Goal: Check status: Check status

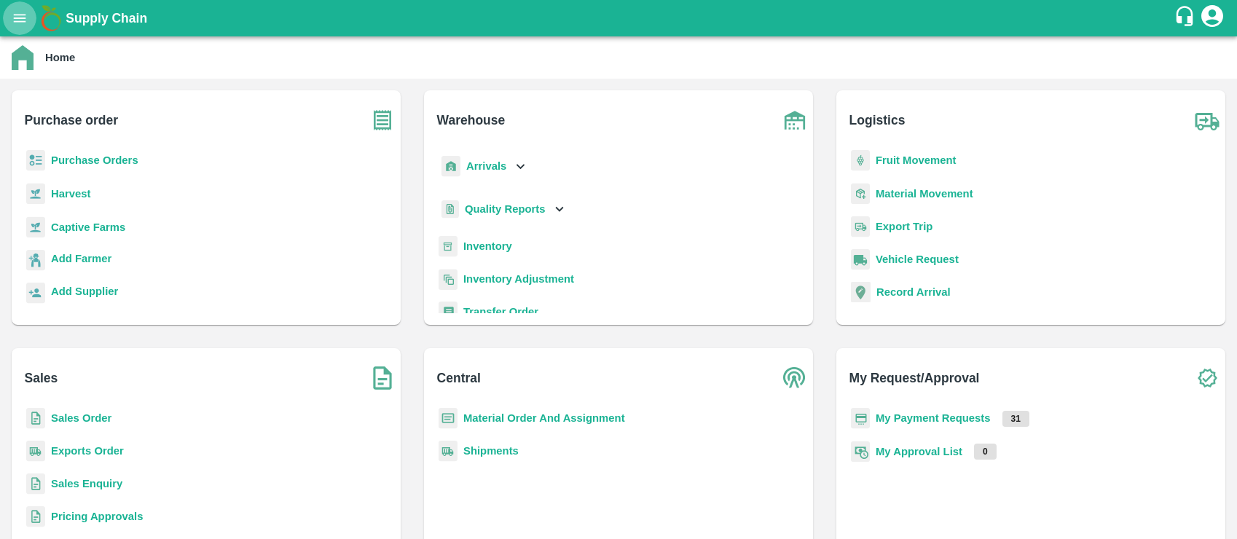
click at [19, 15] on icon "open drawer" at bounding box center [20, 18] width 12 height 8
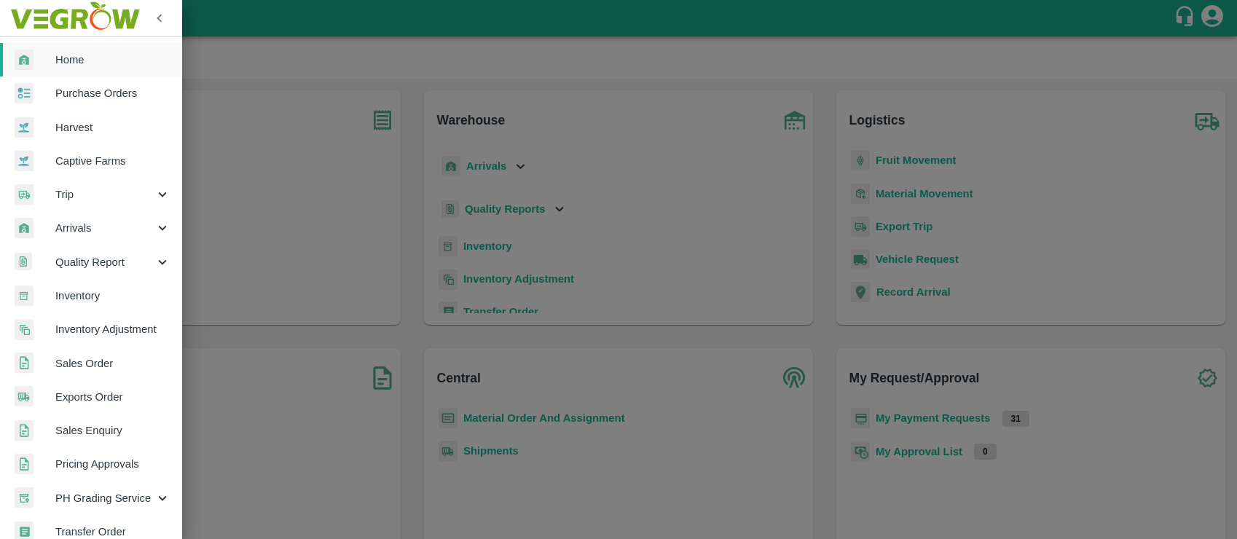
scroll to position [325, 0]
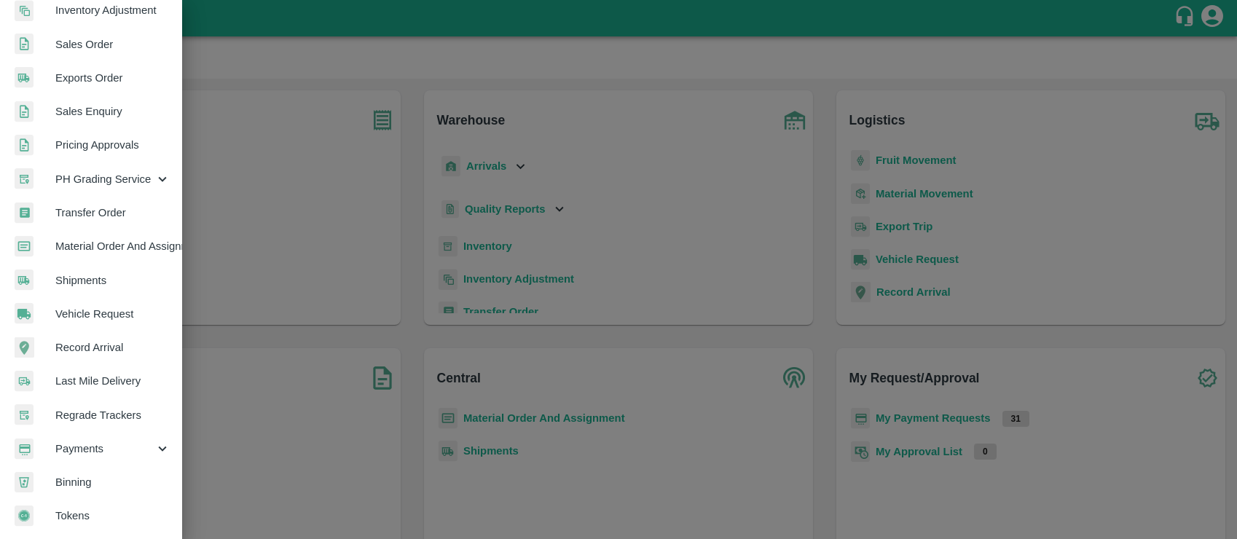
click at [79, 441] on span "Payments" at bounding box center [104, 449] width 99 height 16
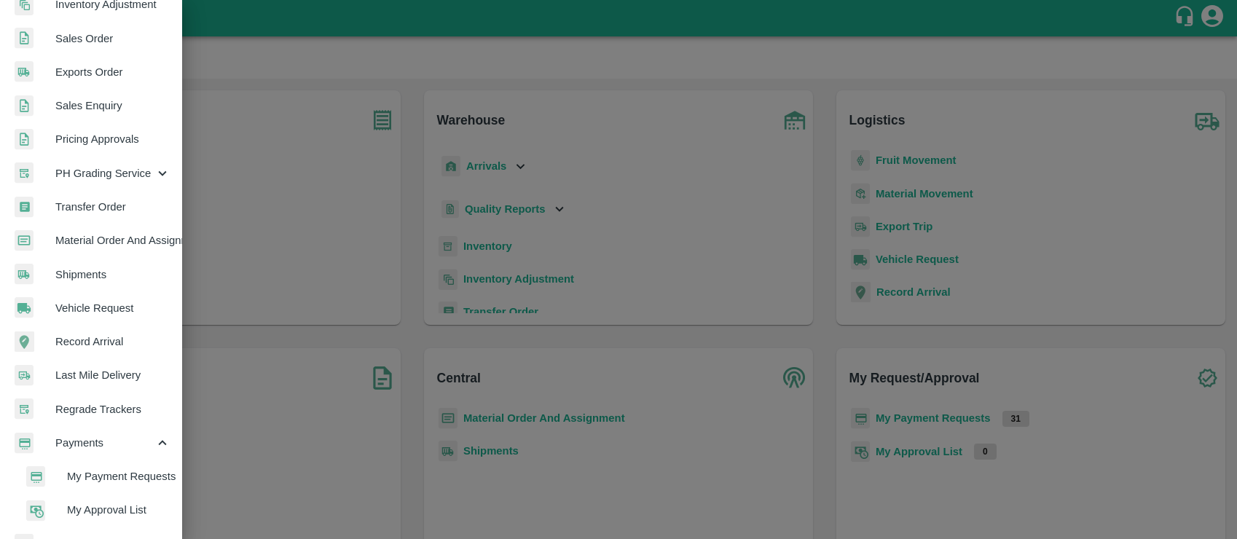
click at [88, 473] on span "My Payment Requests" at bounding box center [118, 476] width 103 height 16
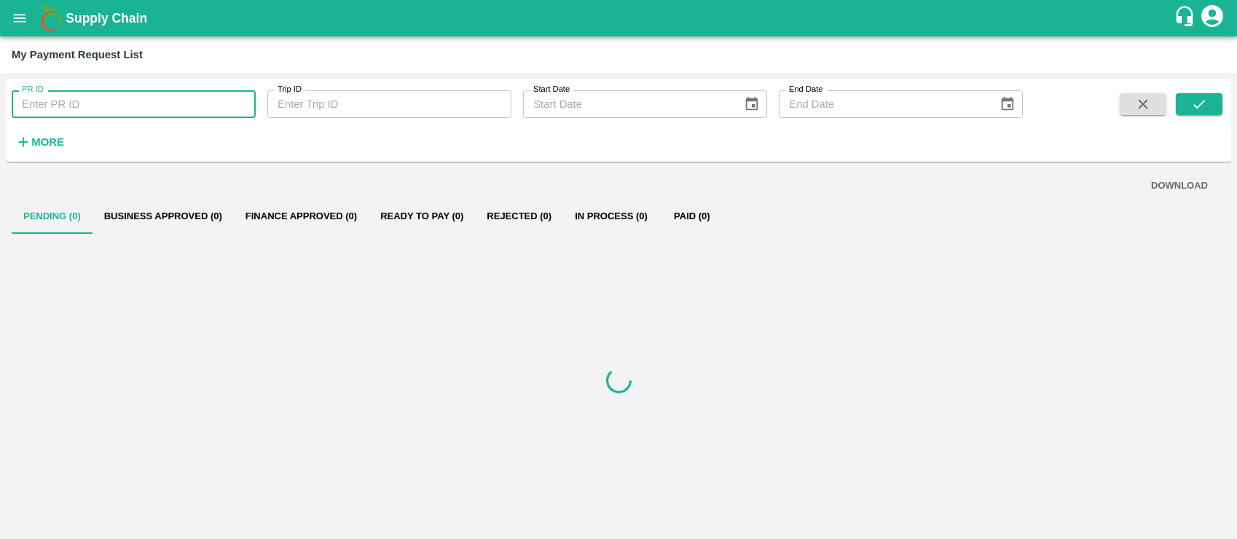
click at [130, 103] on input "PR ID" at bounding box center [134, 104] width 244 height 28
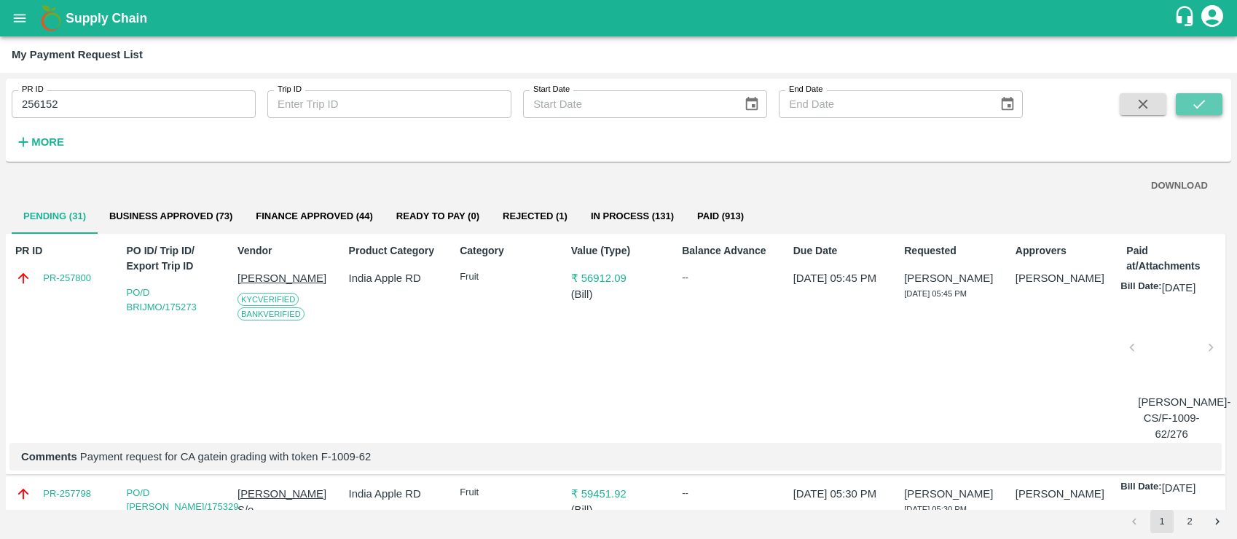
click at [1195, 103] on icon "submit" at bounding box center [1199, 104] width 16 height 16
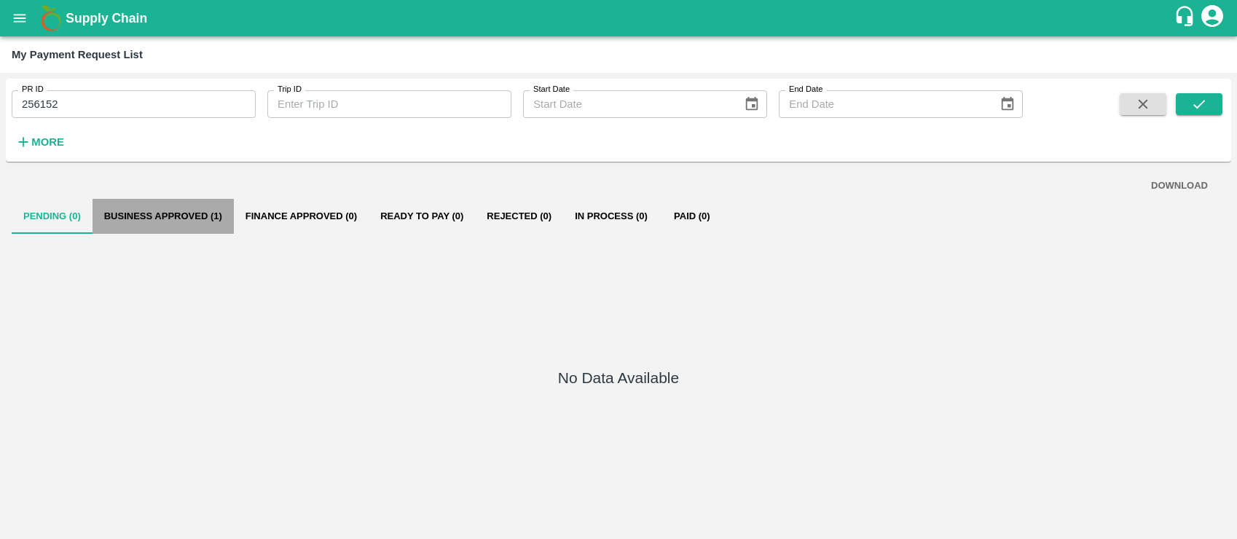
click at [166, 212] on button "Business Approved (1)" at bounding box center [163, 216] width 141 height 35
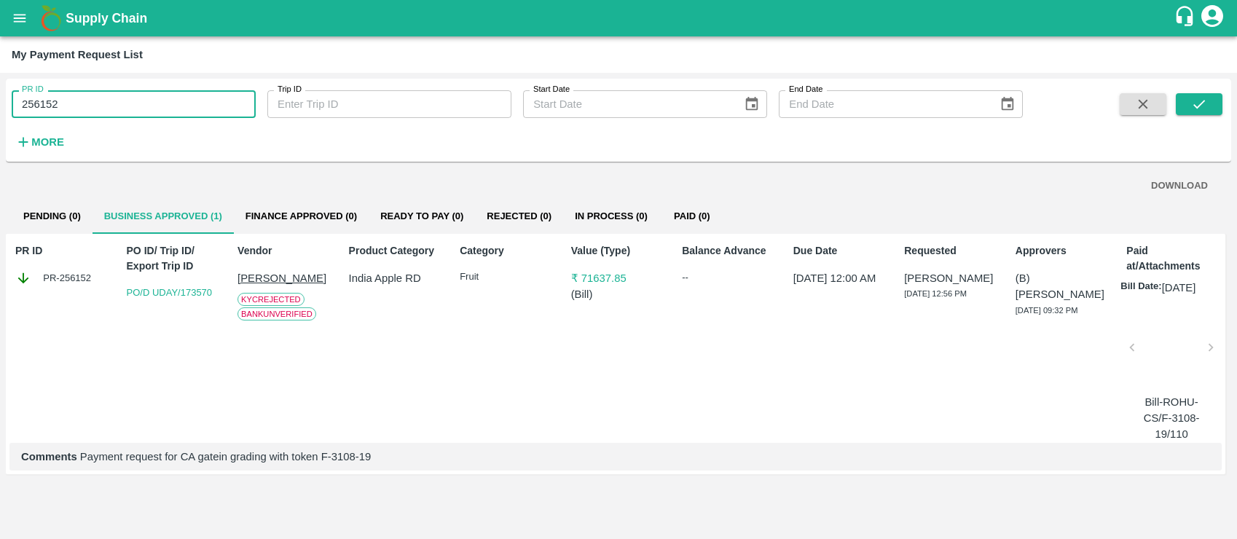
click at [158, 90] on input "256152" at bounding box center [134, 104] width 244 height 28
type input "2"
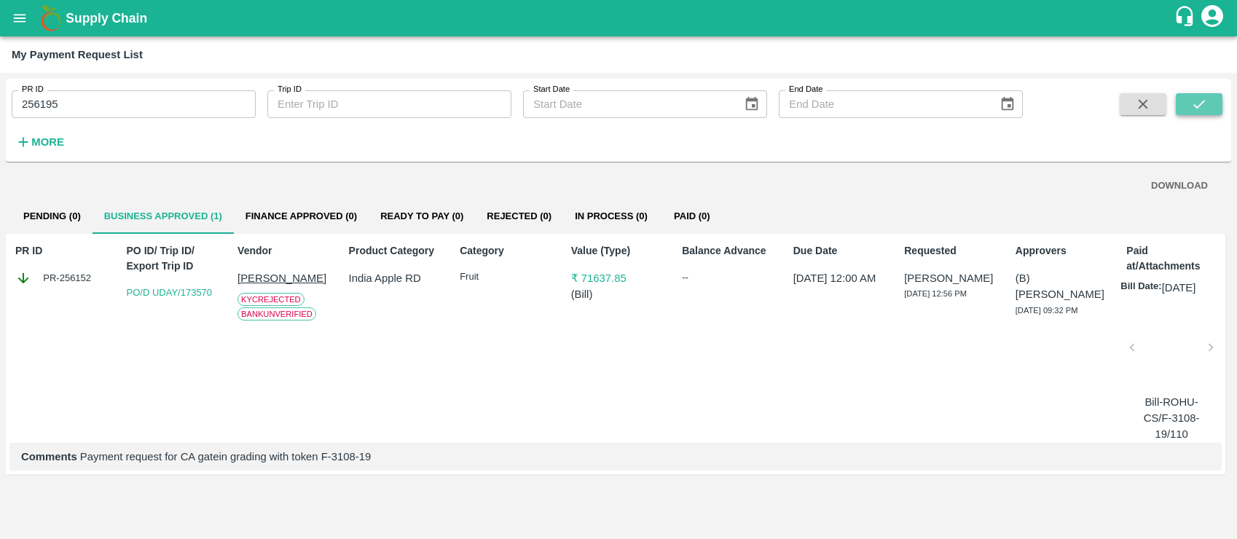
click at [1201, 111] on icon "submit" at bounding box center [1199, 104] width 16 height 16
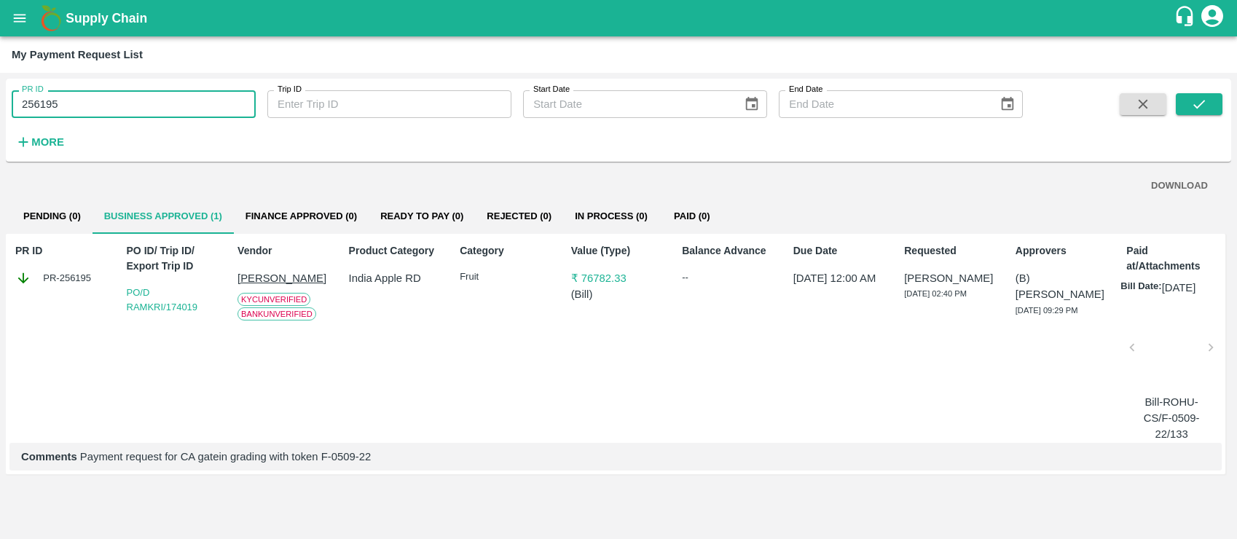
click at [68, 95] on input "256195" at bounding box center [134, 104] width 244 height 28
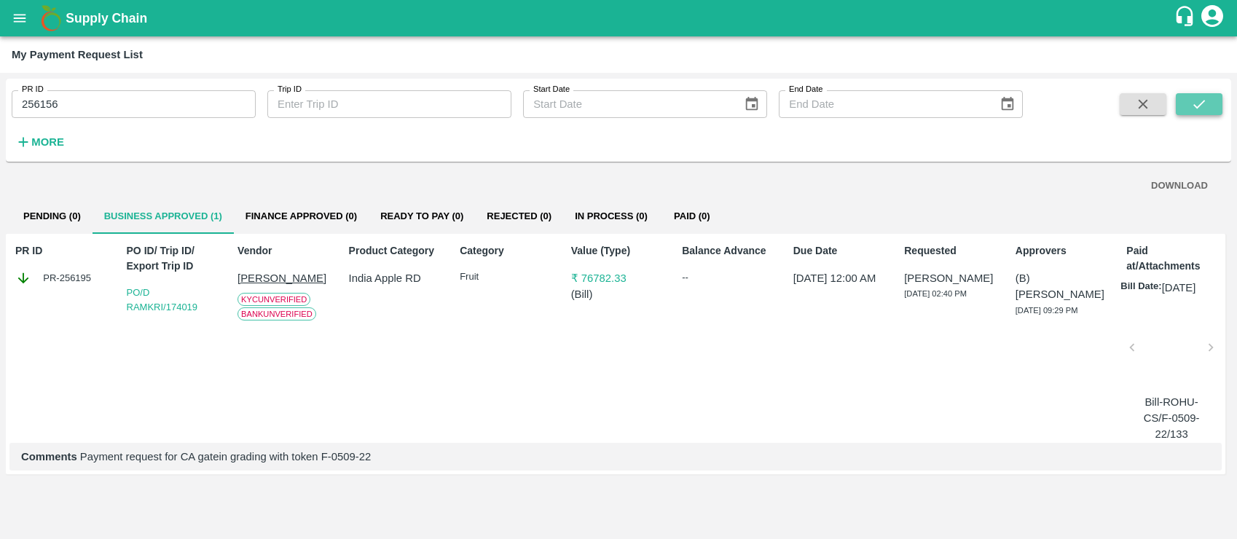
click at [1191, 98] on icon "submit" at bounding box center [1199, 104] width 16 height 16
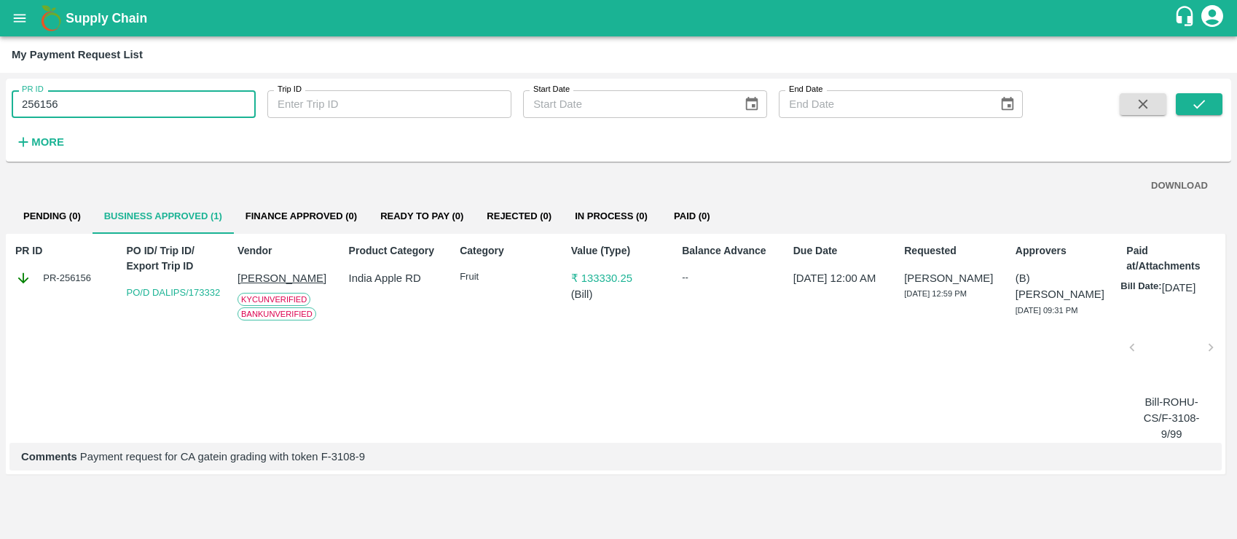
click at [135, 106] on input "256156" at bounding box center [134, 104] width 244 height 28
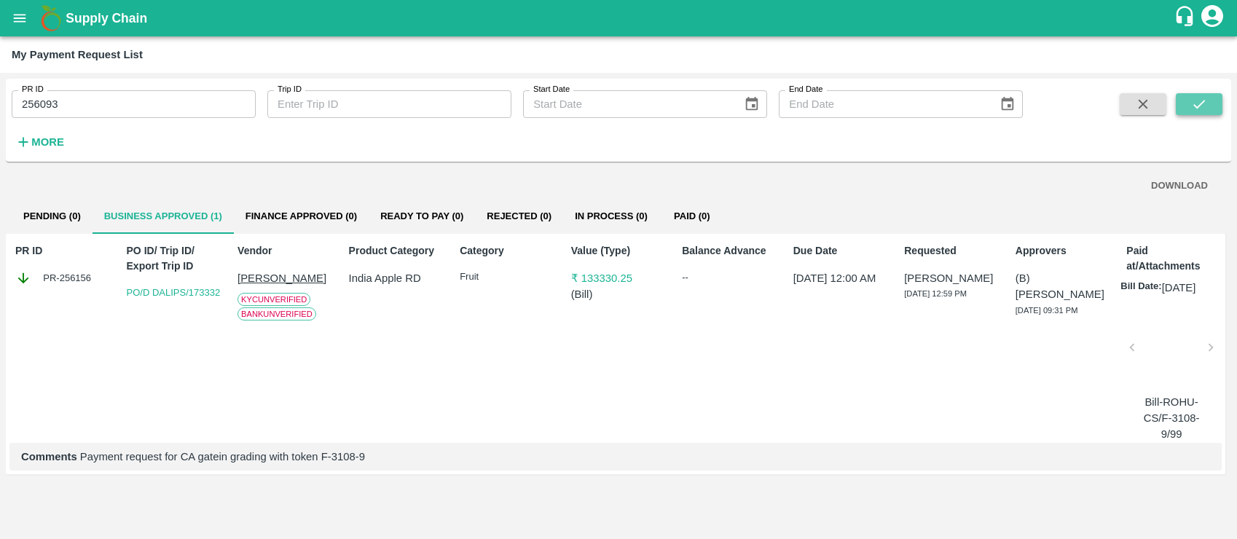
click at [1185, 103] on button "submit" at bounding box center [1199, 104] width 47 height 22
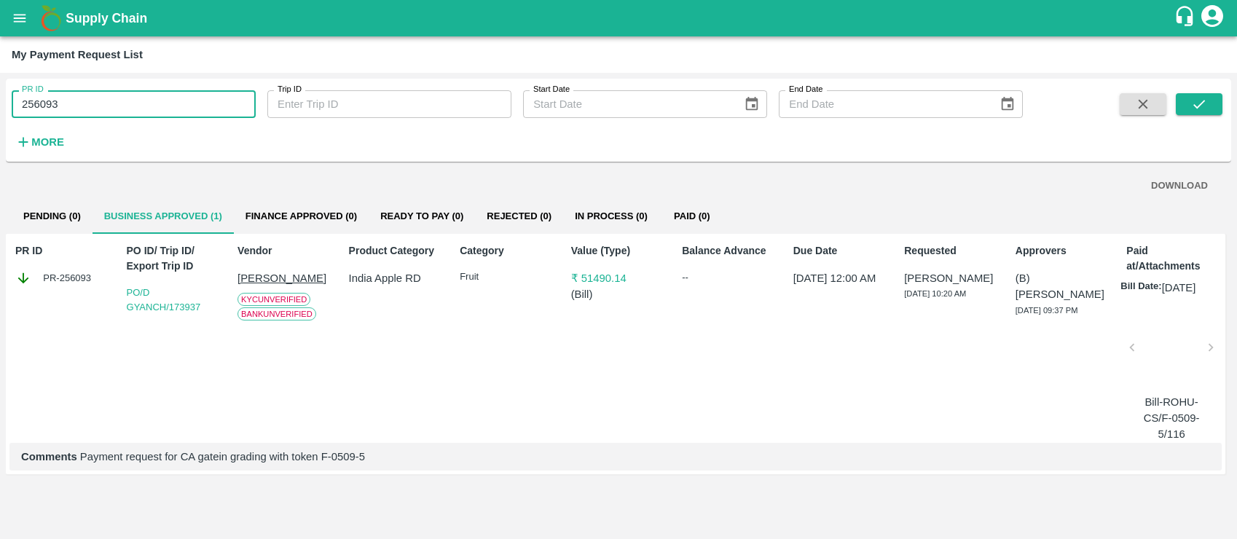
click at [197, 99] on input "256093" at bounding box center [134, 104] width 244 height 28
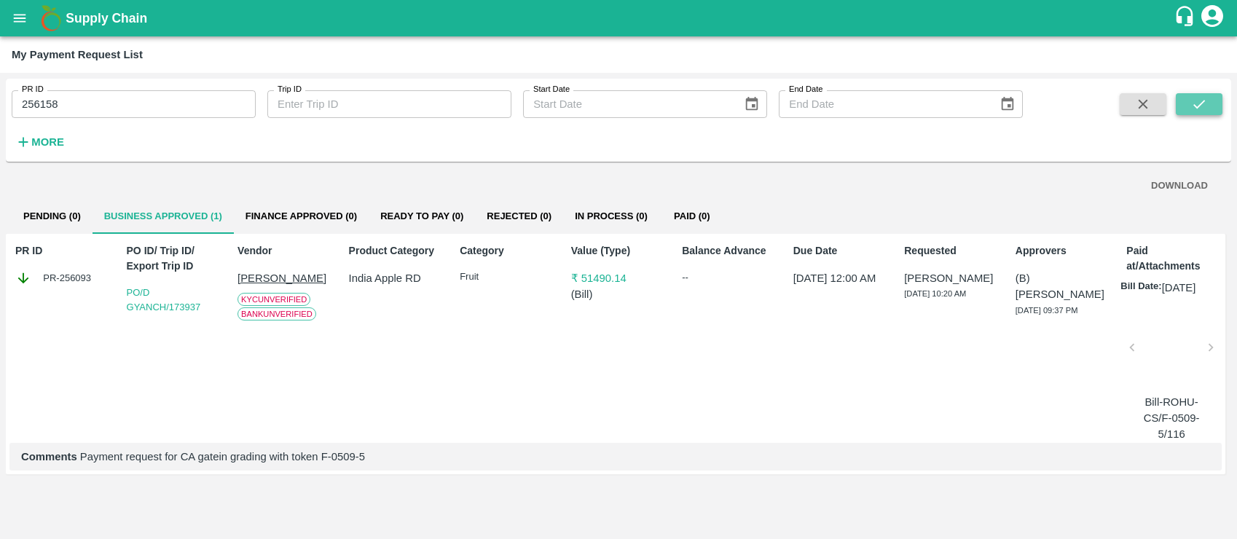
click at [1195, 96] on icon "submit" at bounding box center [1199, 104] width 16 height 16
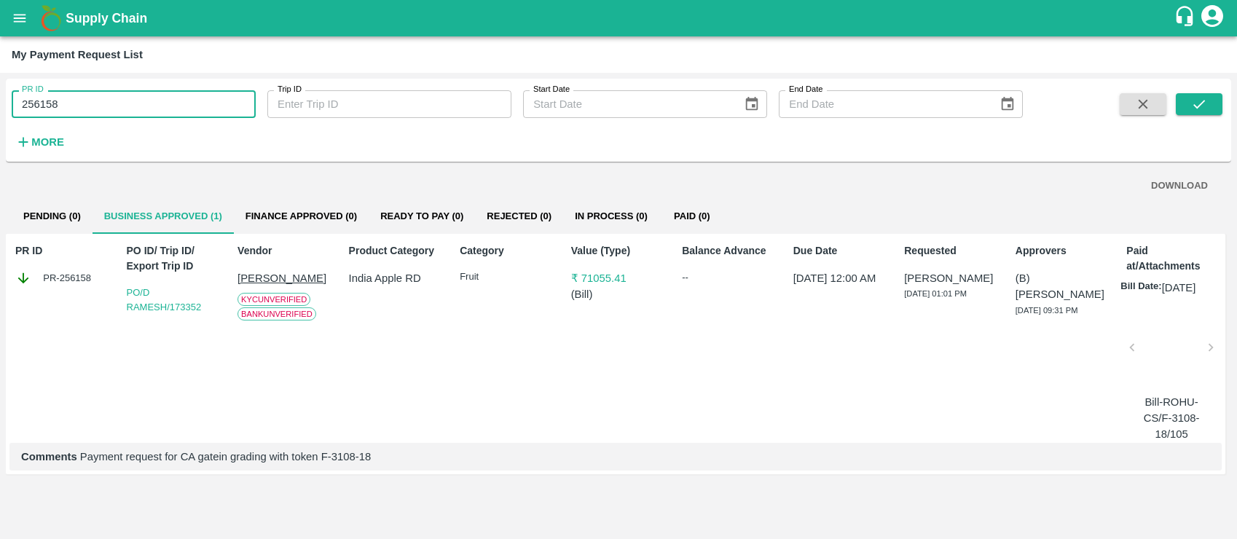
click at [151, 109] on input "256158" at bounding box center [134, 104] width 244 height 28
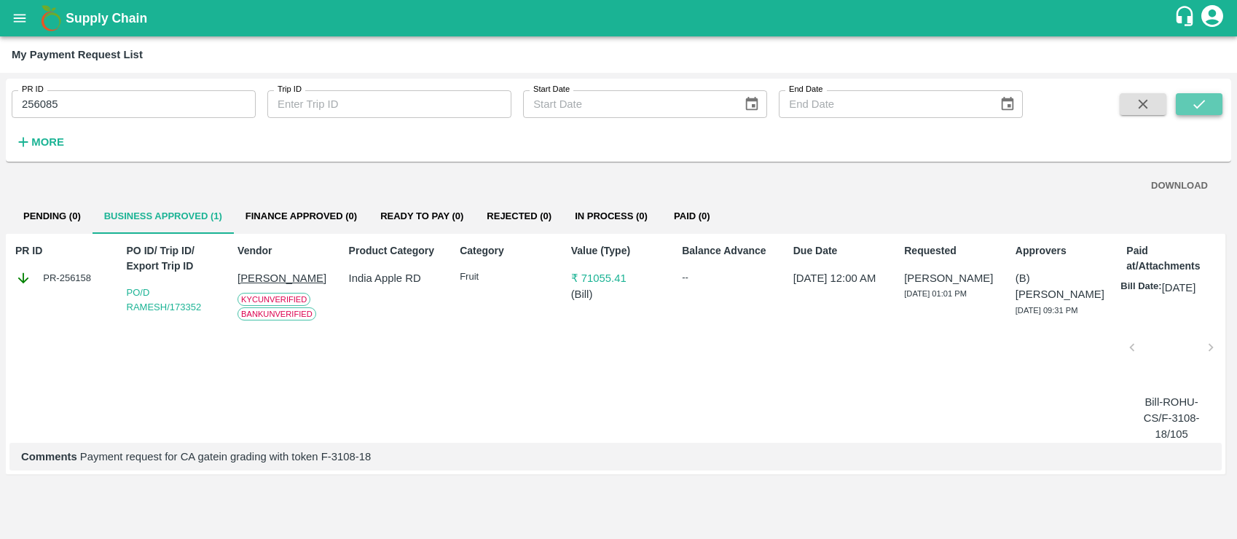
click at [1213, 97] on button "submit" at bounding box center [1199, 104] width 47 height 22
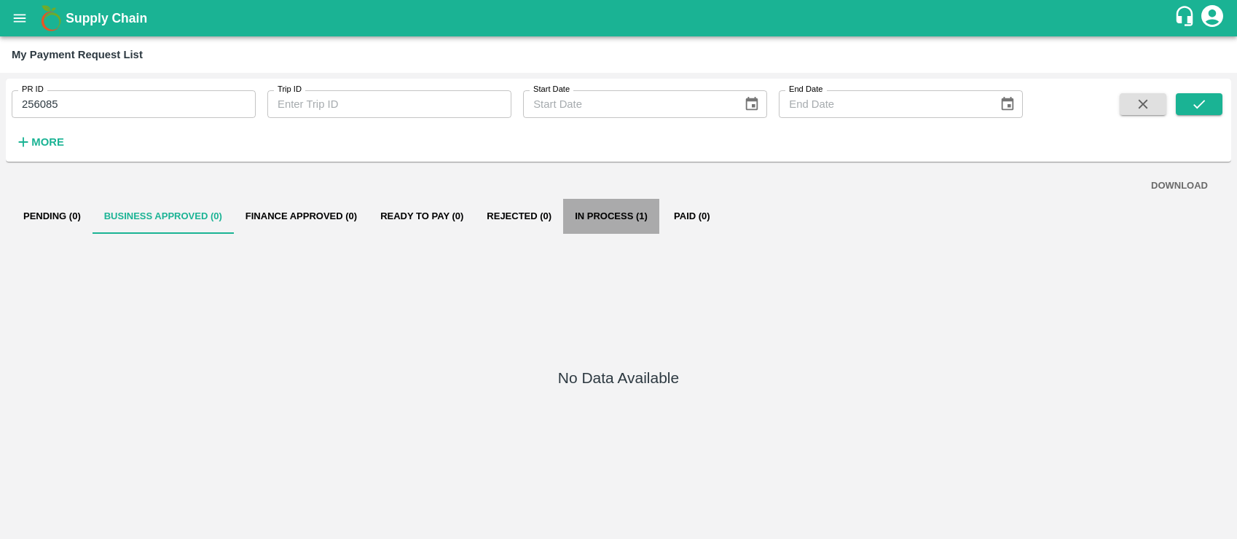
click at [611, 212] on button "In Process (1)" at bounding box center [611, 216] width 96 height 35
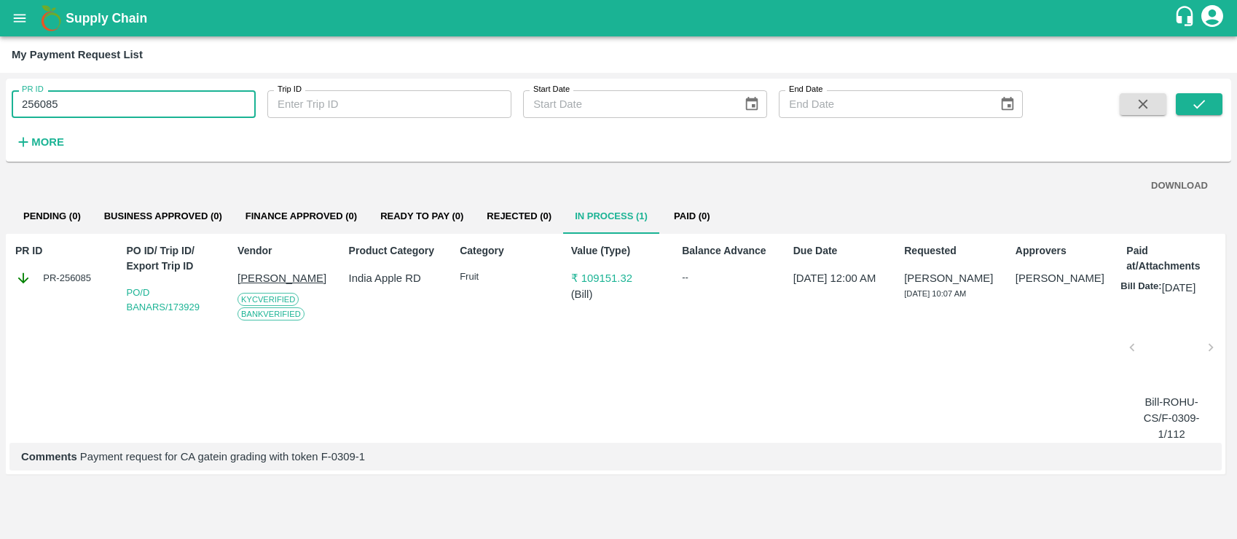
click at [88, 93] on input "256085" at bounding box center [134, 104] width 244 height 28
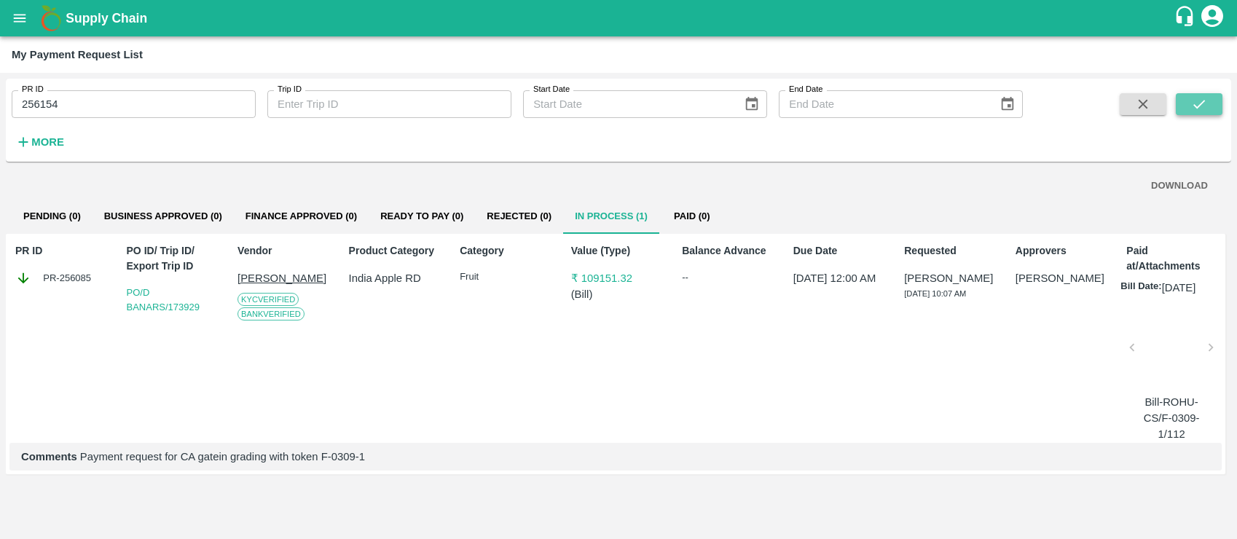
click at [1188, 96] on button "submit" at bounding box center [1199, 104] width 47 height 22
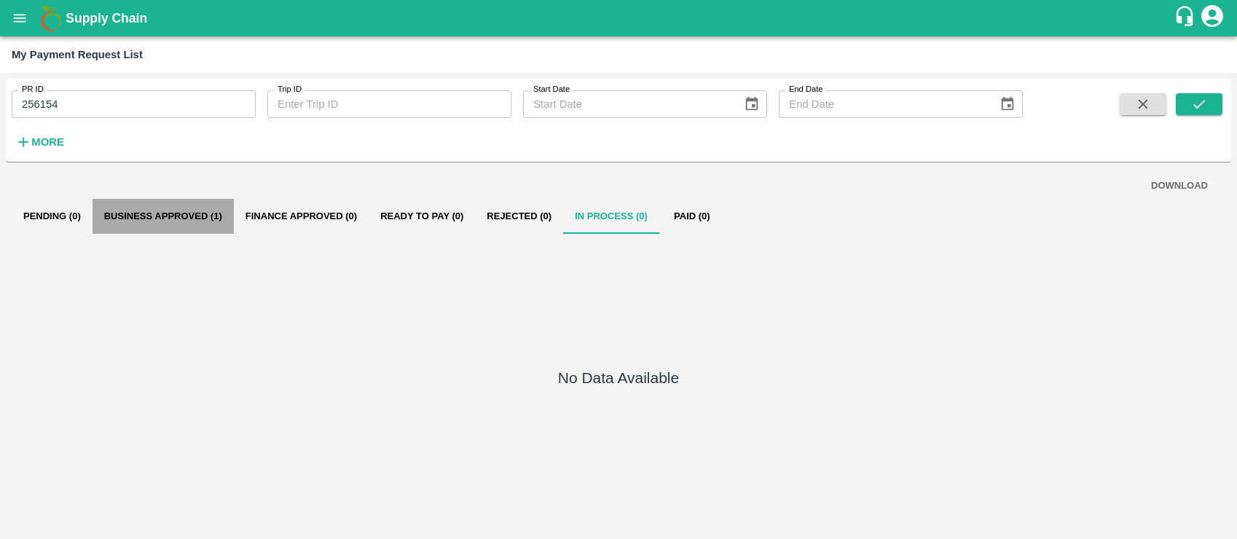
click at [200, 213] on button "Business Approved (1)" at bounding box center [163, 216] width 141 height 35
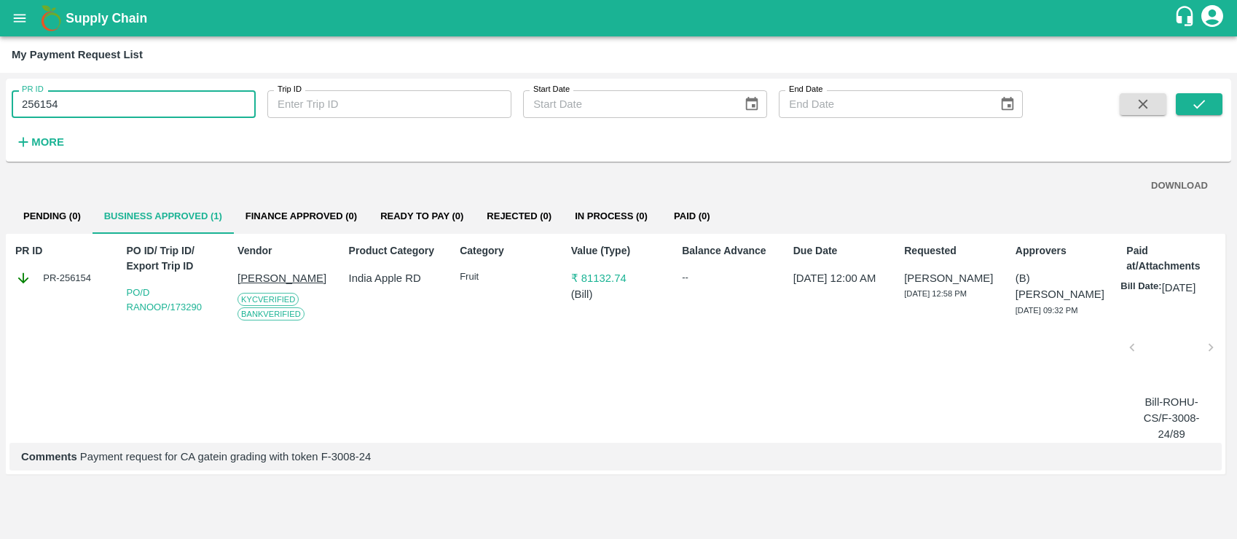
click at [83, 101] on input "256154" at bounding box center [134, 104] width 244 height 28
type input "256151"
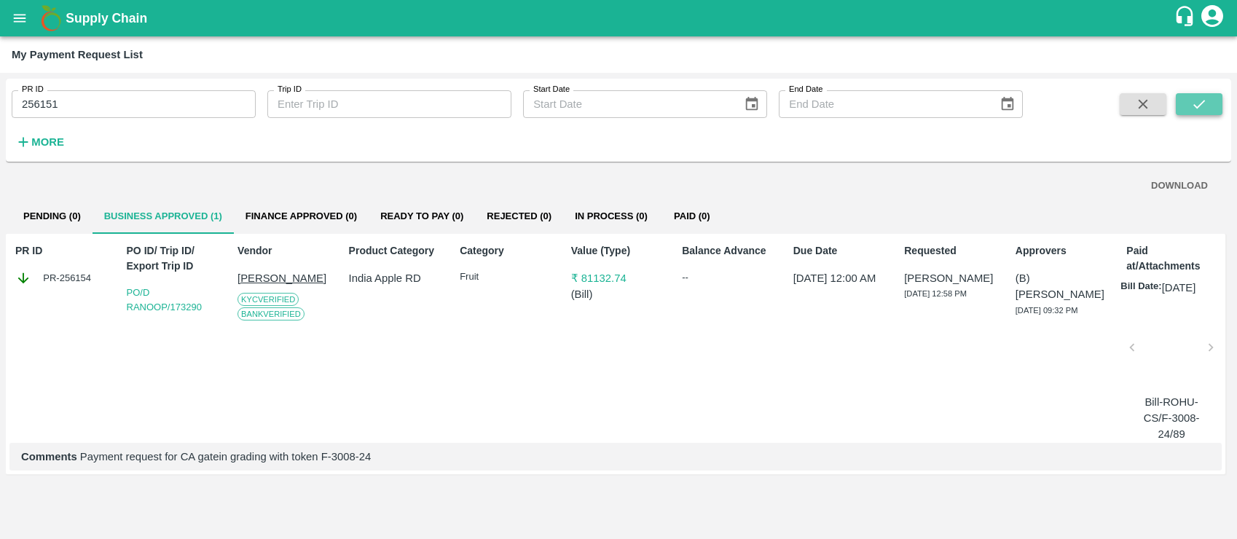
click at [1209, 111] on button "submit" at bounding box center [1199, 104] width 47 height 22
